Goal: Find specific page/section: Find specific page/section

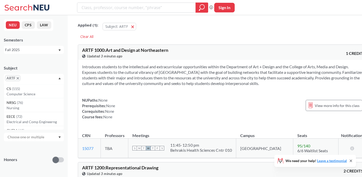
click at [18, 78] on icon "X to remove pill" at bounding box center [18, 78] width 2 height 2
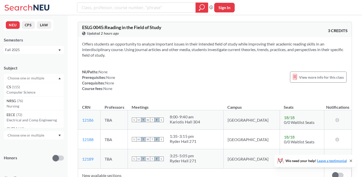
click at [18, 78] on input "text" at bounding box center [26, 78] width 42 height 6
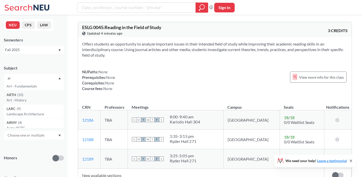
type input "ar"
click at [29, 94] on div "ARTH ( 10 )" at bounding box center [35, 95] width 57 height 6
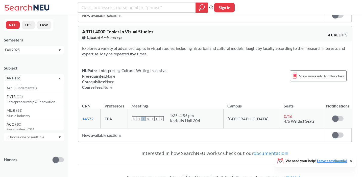
scroll to position [1210, 0]
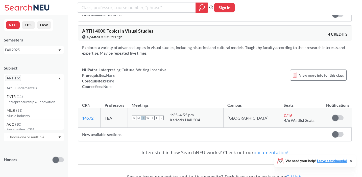
click at [19, 78] on icon "X to remove pill" at bounding box center [18, 78] width 2 height 2
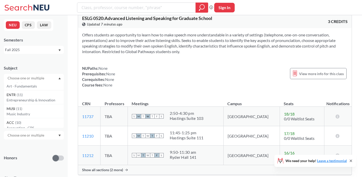
click at [19, 78] on input "text" at bounding box center [26, 78] width 42 height 6
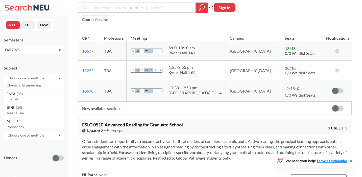
scroll to position [380, 0]
click at [34, 99] on p "English" at bounding box center [35, 100] width 57 height 5
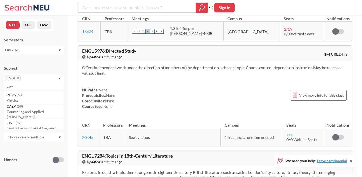
scroll to position [89, 0]
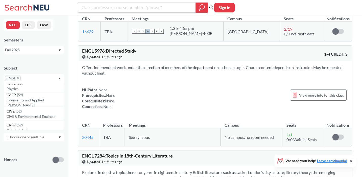
click at [18, 78] on icon "X to remove pill" at bounding box center [18, 78] width 2 height 2
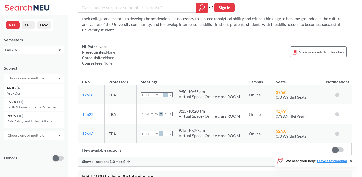
scroll to position [260, 0]
click at [20, 97] on p "Art - Design" at bounding box center [35, 96] width 57 height 5
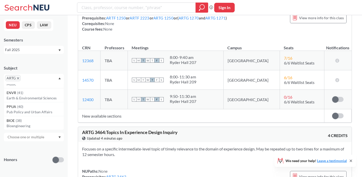
scroll to position [2559, 0]
click at [18, 78] on icon "X to remove pill" at bounding box center [18, 78] width 2 height 2
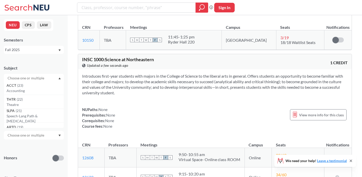
scroll to position [542, 0]
click at [18, 105] on p "Theatre" at bounding box center [35, 105] width 57 height 5
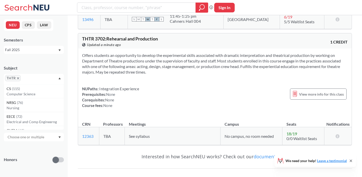
scroll to position [2632, 0]
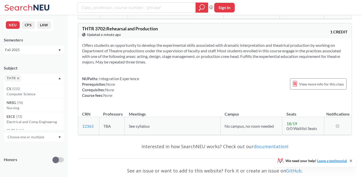
click at [18, 77] on icon "X to remove pill" at bounding box center [18, 78] width 2 height 2
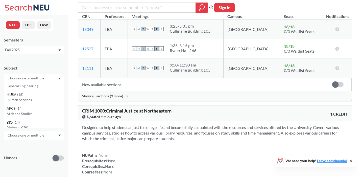
scroll to position [768, 0]
click at [20, 102] on p "Human Services" at bounding box center [35, 100] width 57 height 5
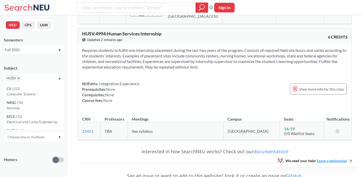
scroll to position [1831, 0]
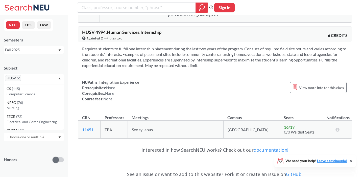
click at [19, 78] on icon "X to remove pill" at bounding box center [18, 78] width 2 height 2
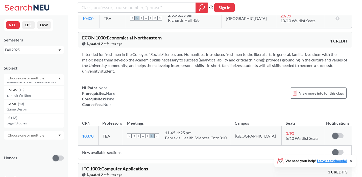
scroll to position [872, 0]
click at [26, 92] on p "English Writing" at bounding box center [35, 94] width 57 height 5
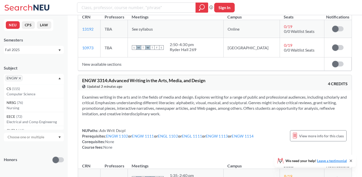
scroll to position [1831, 0]
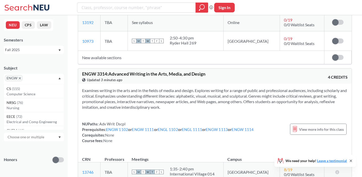
click at [21, 79] on span "ENGW" at bounding box center [13, 78] width 17 height 6
click at [20, 77] on icon "X to remove pill" at bounding box center [20, 78] width 2 height 2
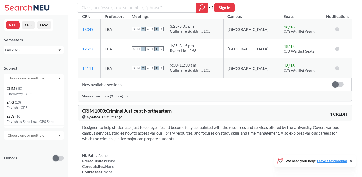
scroll to position [1054, 0]
click at [14, 102] on span "ENG" at bounding box center [11, 102] width 8 height 6
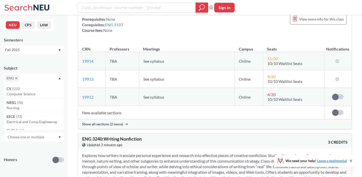
scroll to position [1287, 0]
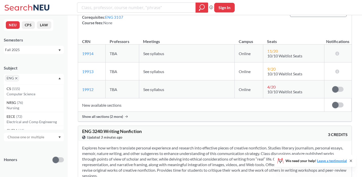
click at [16, 77] on icon "X to remove pill" at bounding box center [16, 78] width 2 height 2
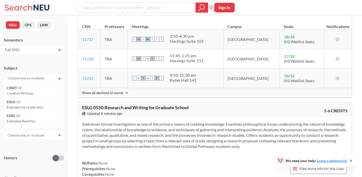
scroll to position [1720, 0]
click at [20, 89] on span "( 4 )" at bounding box center [20, 87] width 4 height 4
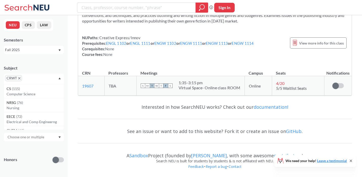
scroll to position [421, 0]
click at [19, 77] on icon "X to remove pill" at bounding box center [19, 78] width 2 height 2
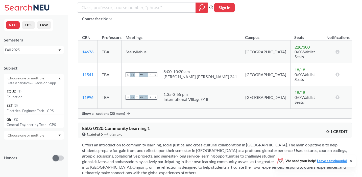
scroll to position [1905, 0]
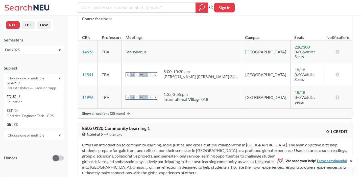
click at [18, 98] on div "EDUC ( 3 )" at bounding box center [35, 97] width 57 height 6
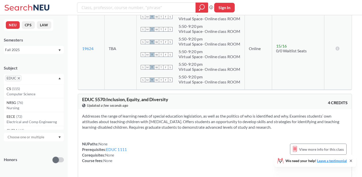
scroll to position [263, 0]
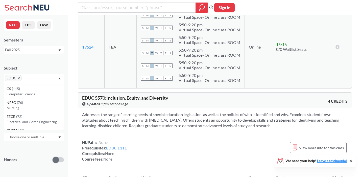
click at [20, 78] on span "EDUC" at bounding box center [13, 78] width 16 height 6
click at [19, 77] on icon "X to remove pill" at bounding box center [19, 78] width 2 height 2
